Goal: Information Seeking & Learning: Learn about a topic

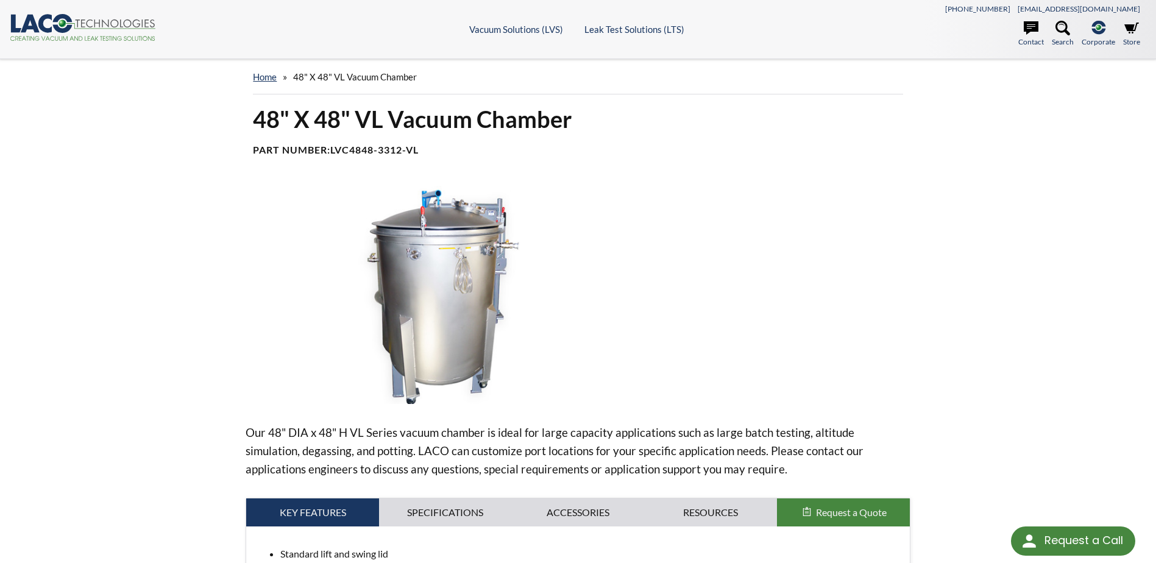
click at [247, 74] on div "home » 48" X 48" VL Vacuum Chamber" at bounding box center [578, 82] width 664 height 44
click at [260, 76] on link "home" at bounding box center [265, 76] width 24 height 11
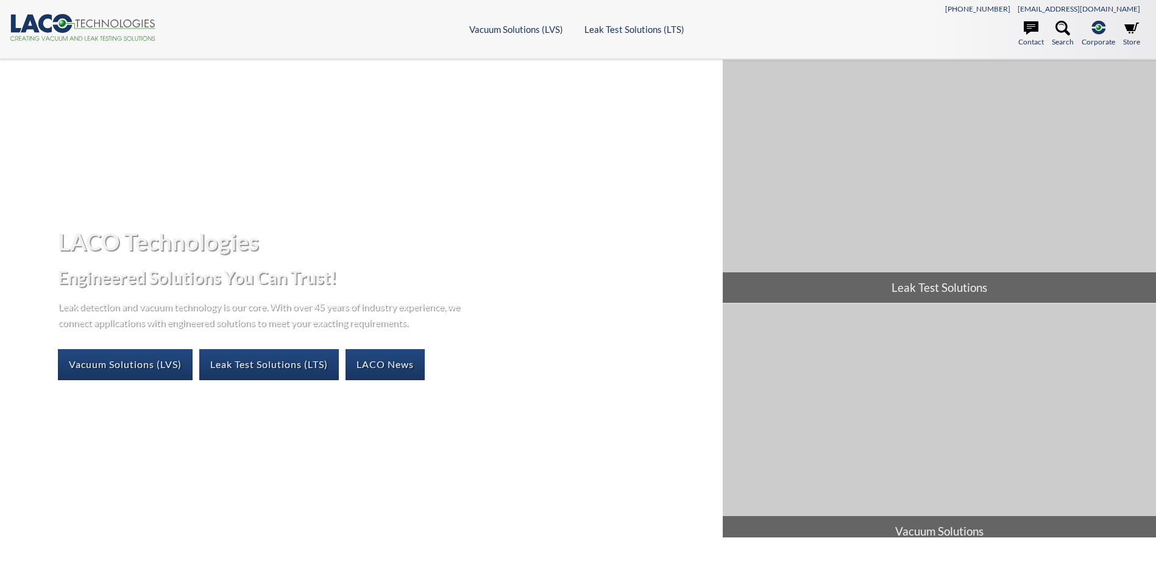
select select "Language Translate Widget"
click at [119, 363] on link "Vacuum Solutions (LVS)" at bounding box center [125, 364] width 135 height 30
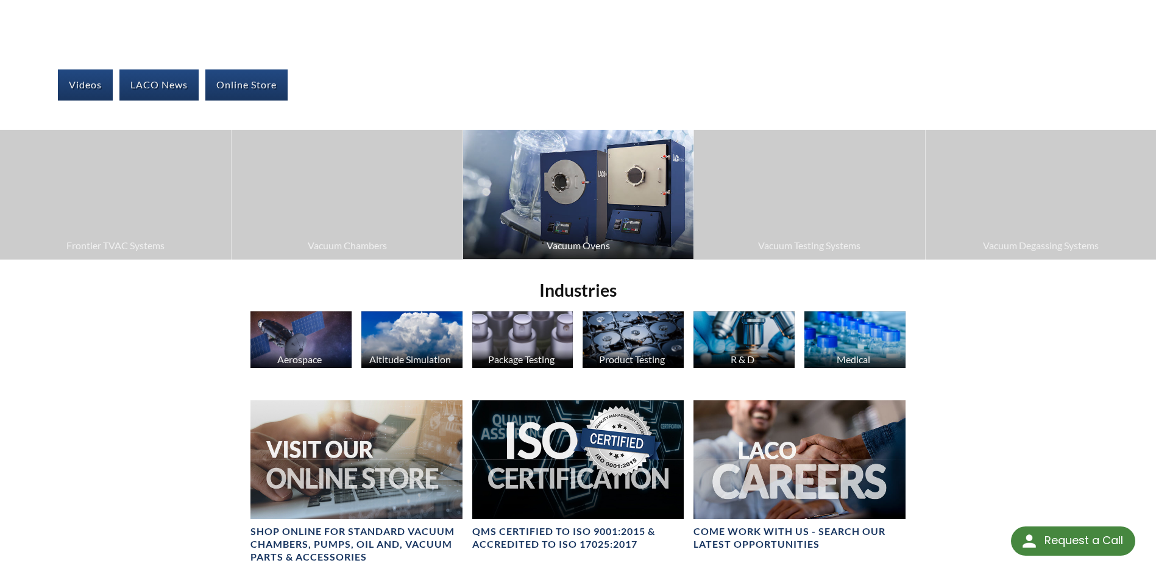
scroll to position [305, 0]
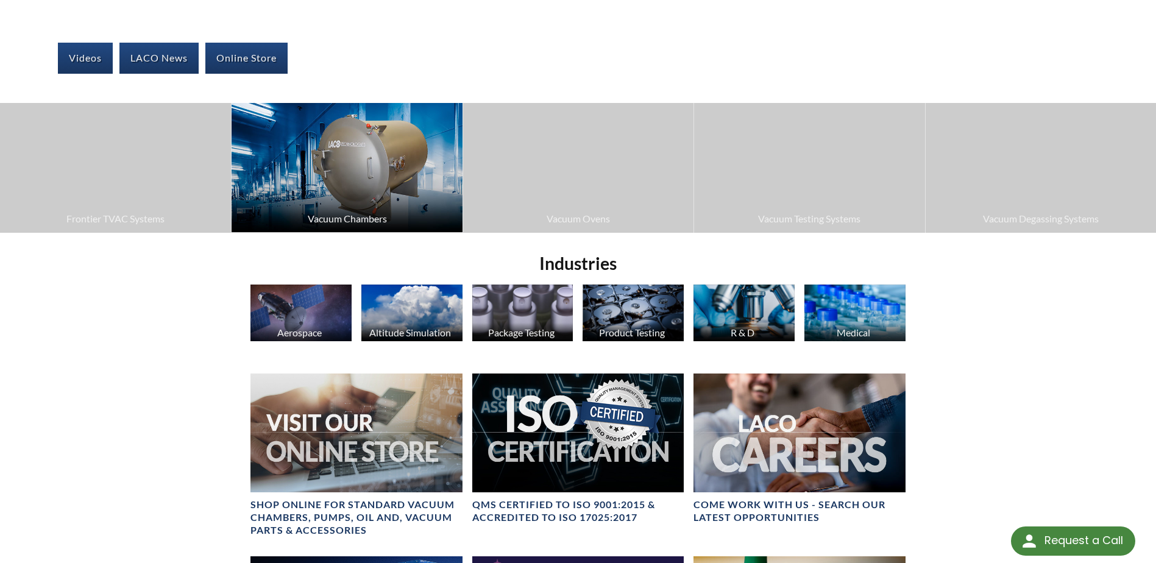
click at [292, 174] on img at bounding box center [347, 167] width 230 height 129
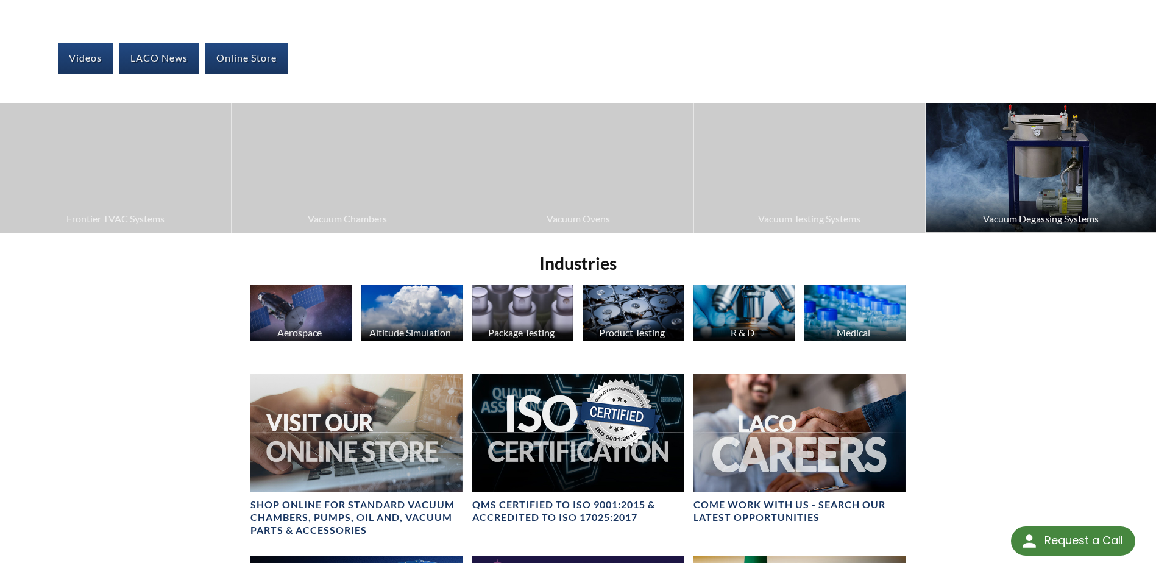
click at [1030, 200] on img at bounding box center [1041, 167] width 230 height 129
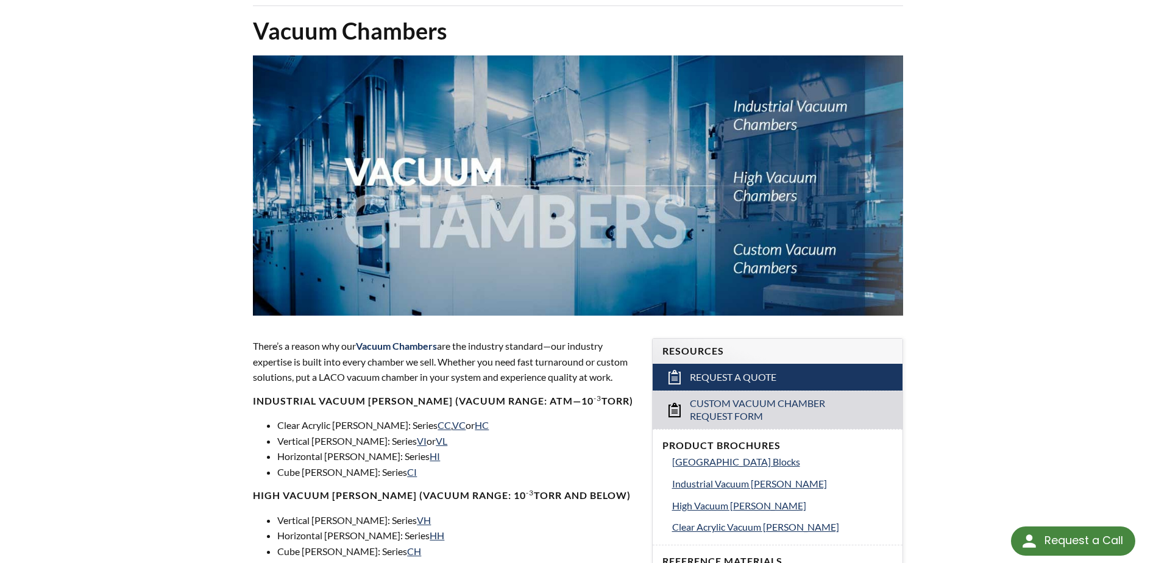
scroll to position [244, 0]
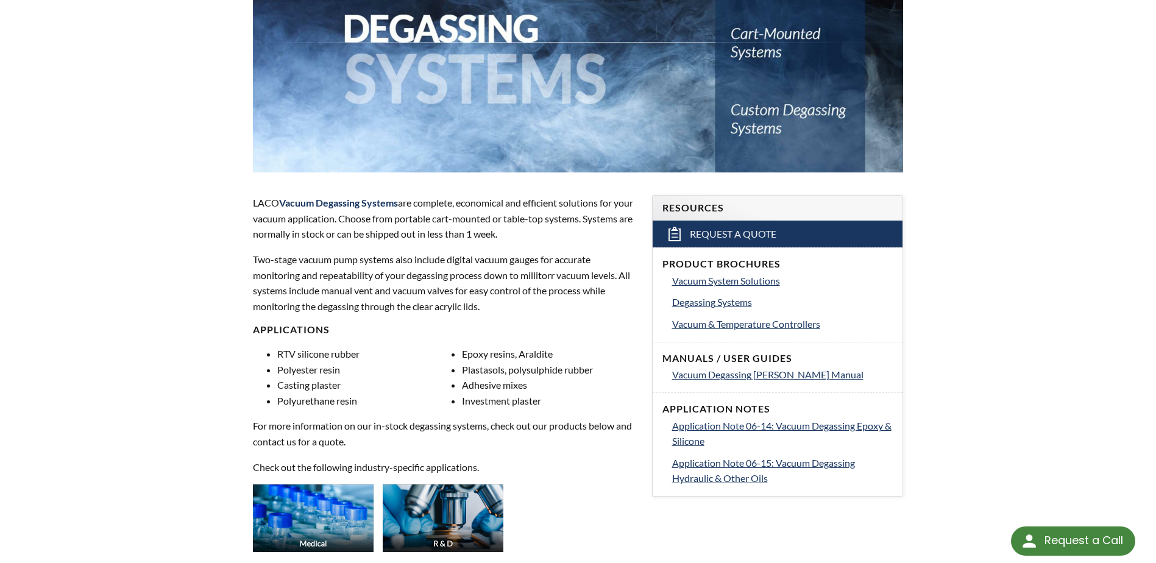
scroll to position [244, 0]
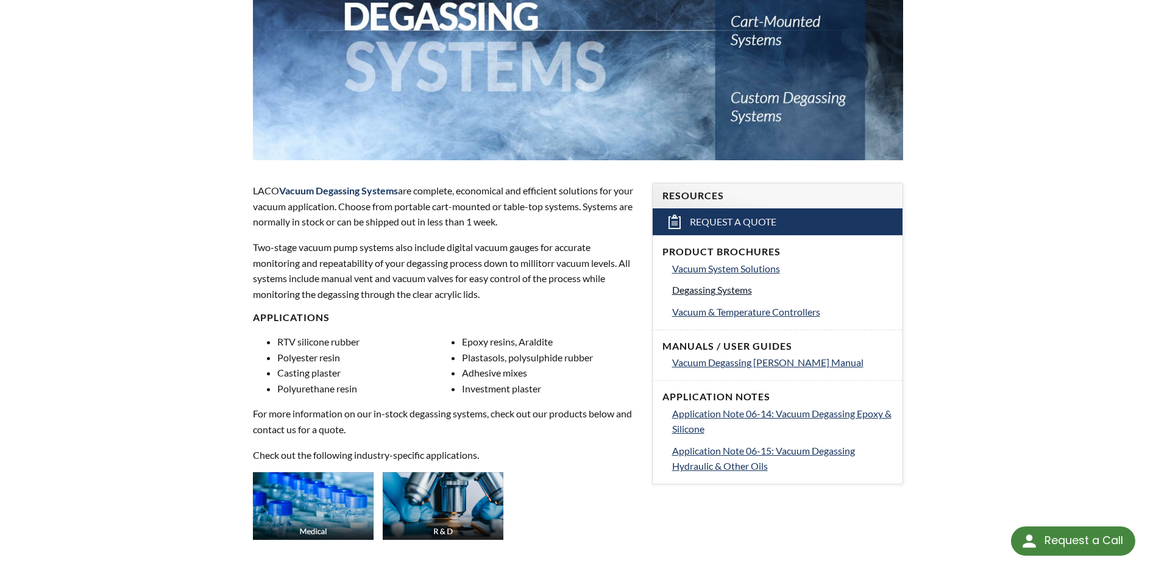
click at [738, 291] on span "Degassing Systems" at bounding box center [712, 290] width 80 height 12
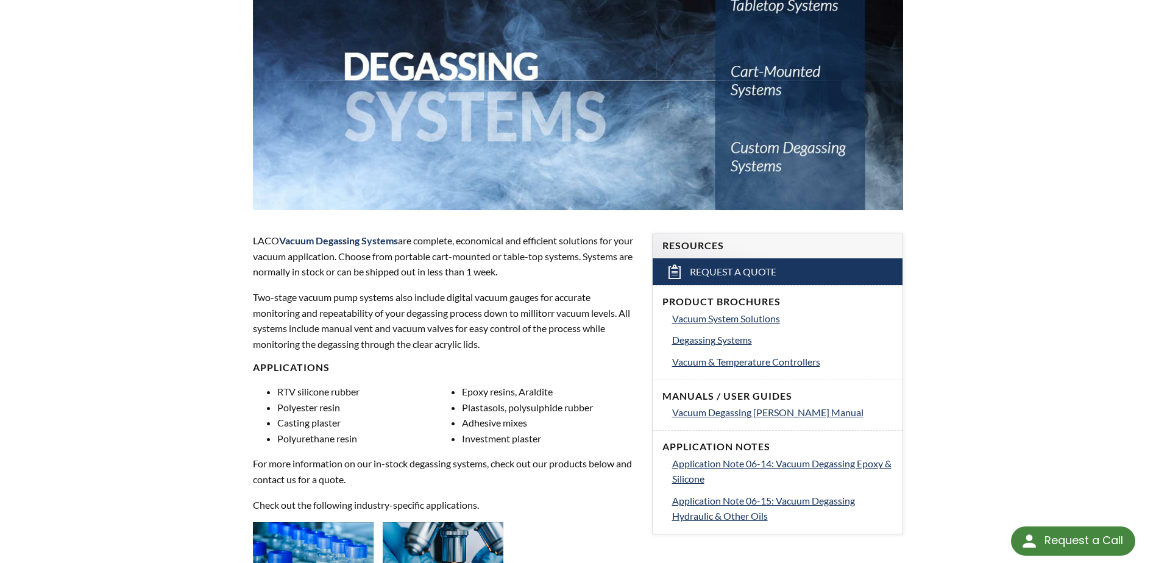
scroll to position [183, 0]
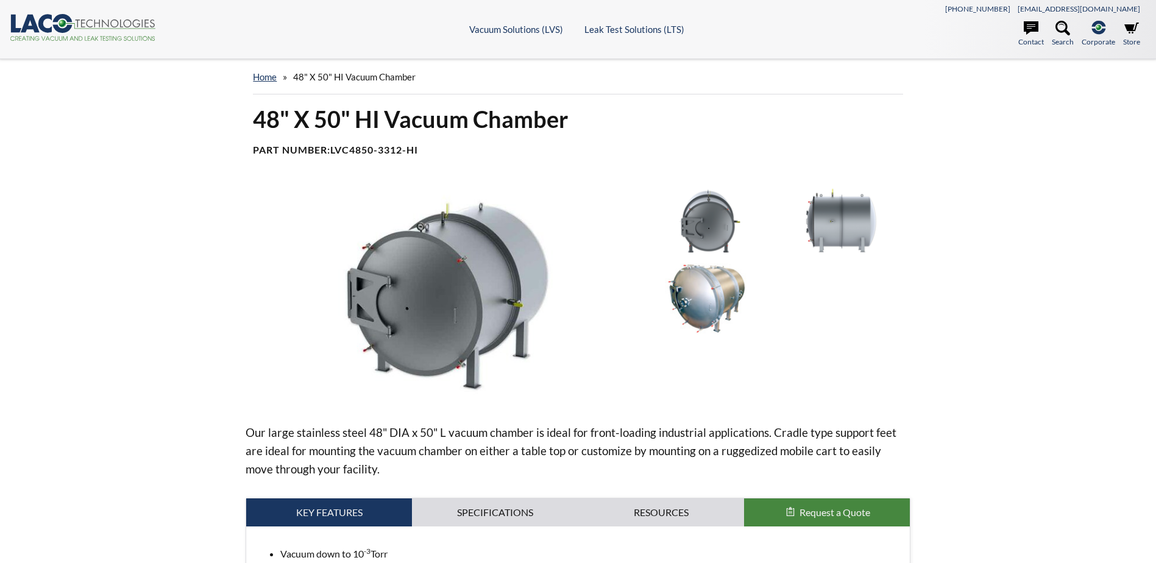
select select "Language Translate Widget"
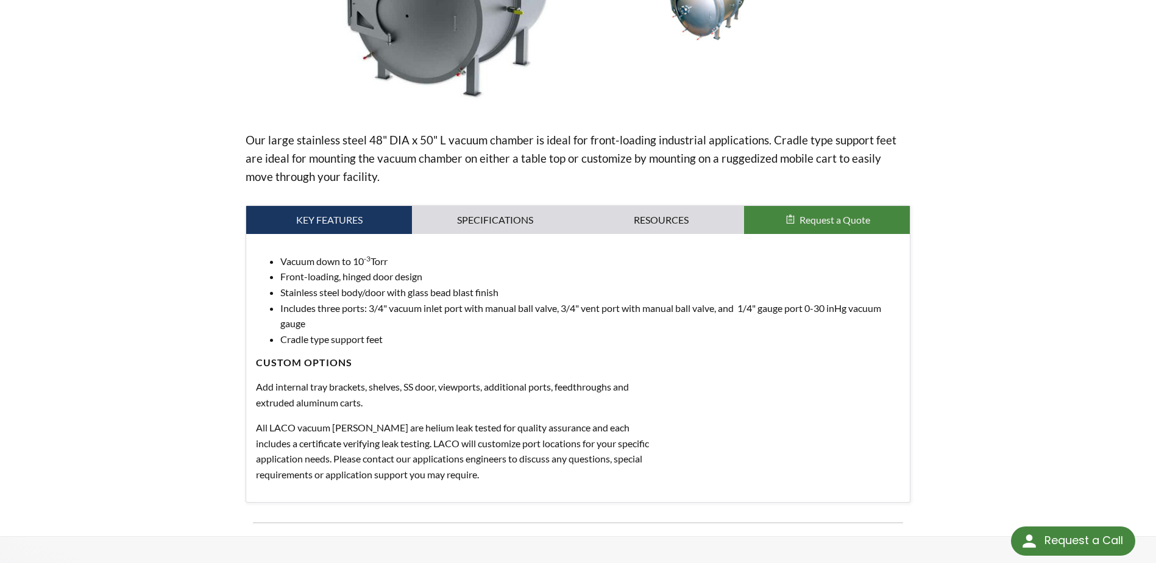
scroll to position [305, 0]
